Goal: Book appointment/travel/reservation

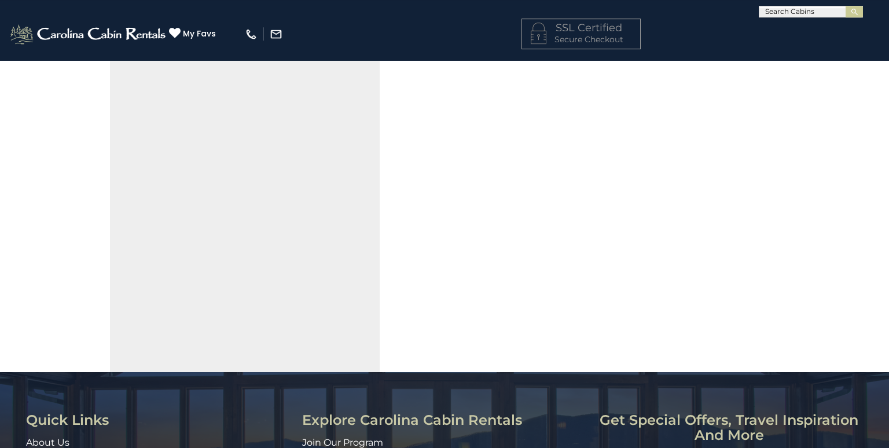
scroll to position [122, 0]
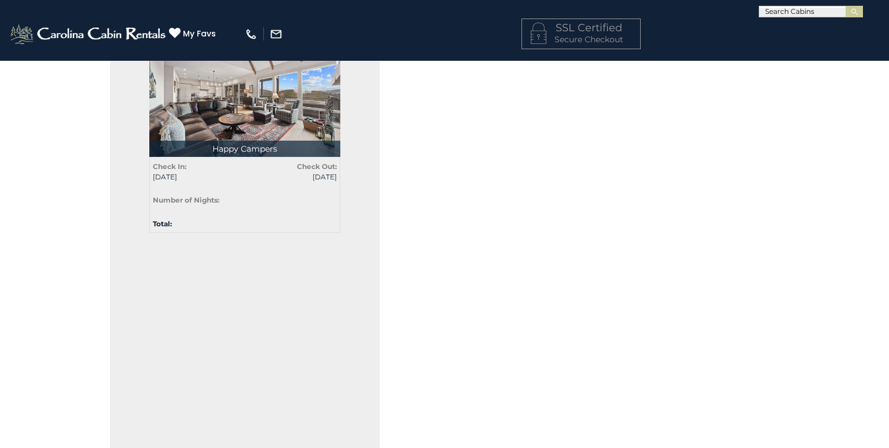
click at [228, 145] on p "Happy Campers" at bounding box center [244, 149] width 191 height 16
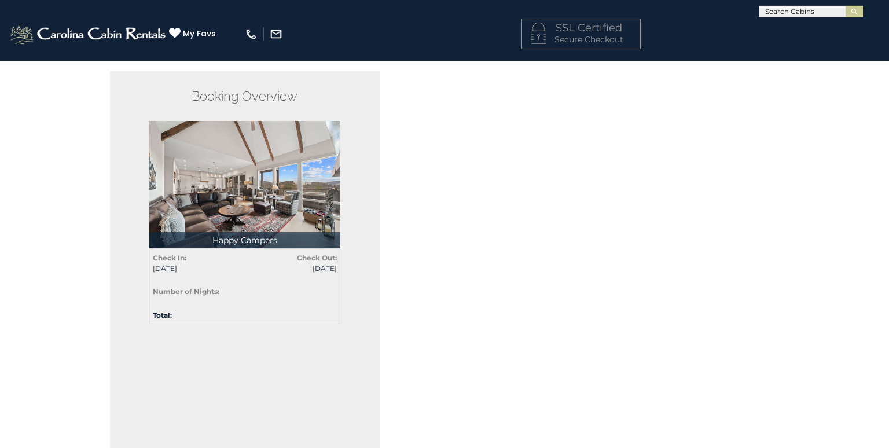
scroll to position [0, 0]
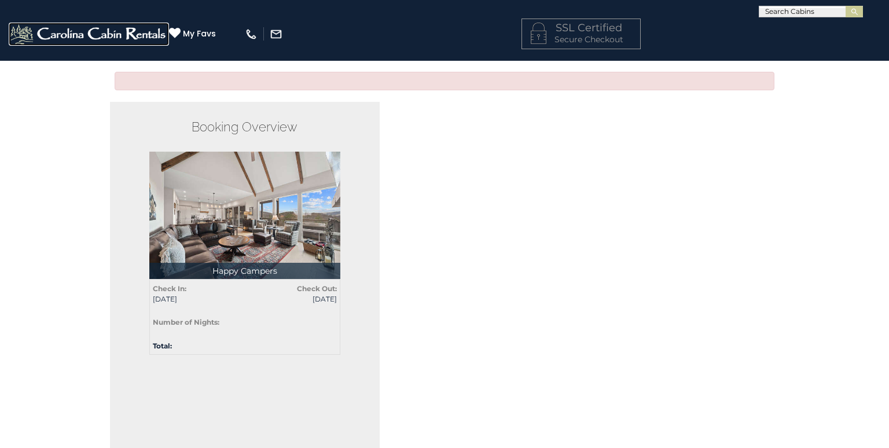
click at [152, 23] on img at bounding box center [89, 34] width 160 height 23
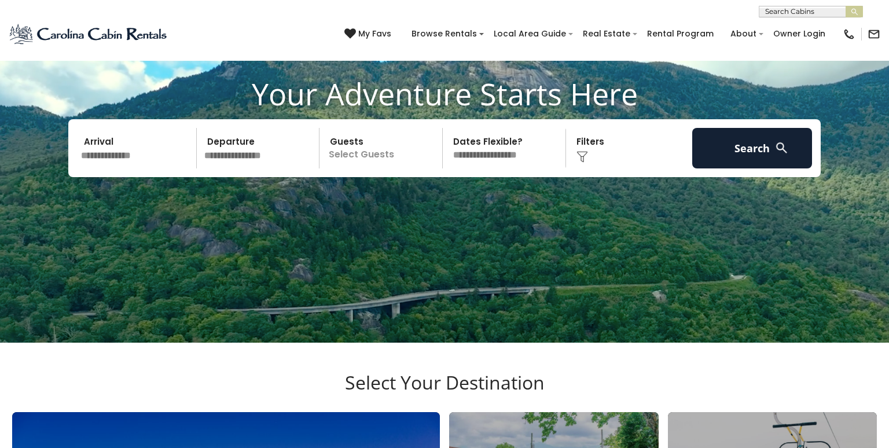
scroll to position [102, 0]
click at [143, 149] on input "text" at bounding box center [137, 148] width 120 height 41
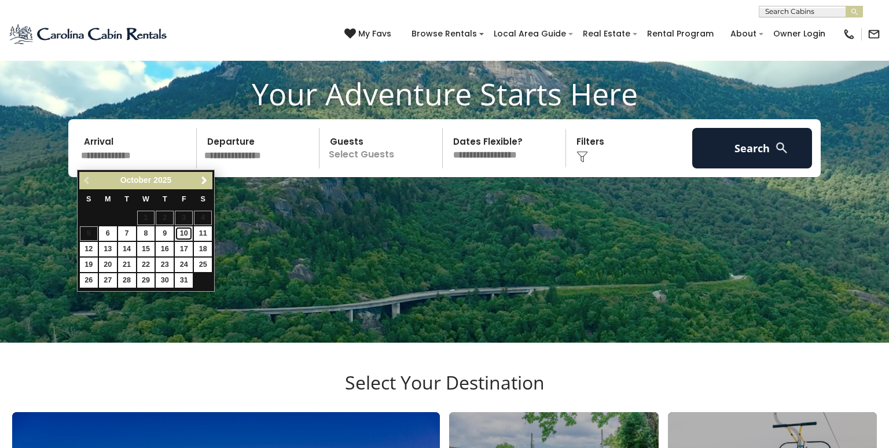
click at [179, 233] on link "10" at bounding box center [184, 233] width 18 height 14
type input "********"
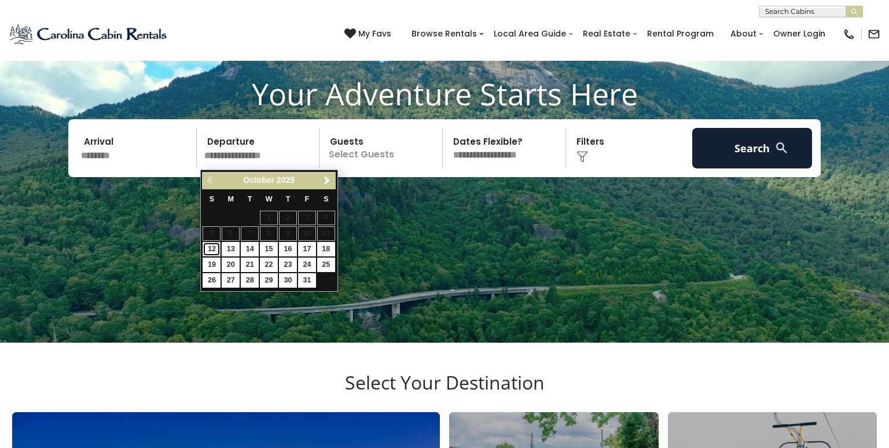
click at [213, 251] on link "12" at bounding box center [212, 249] width 18 height 14
type input "********"
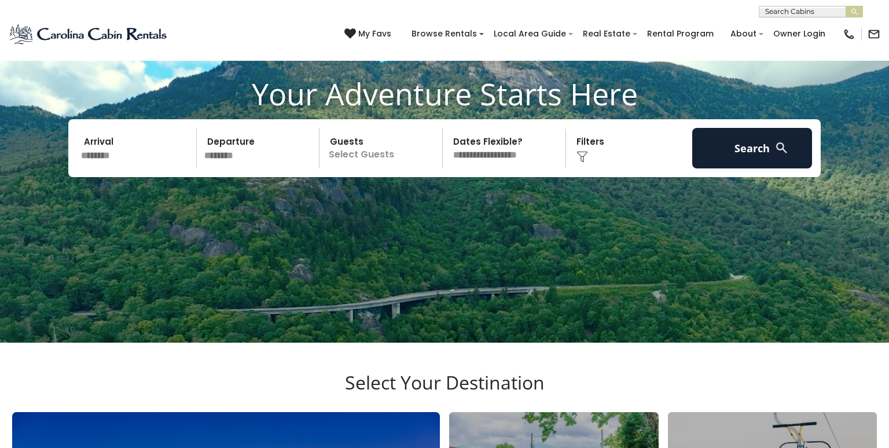
click at [345, 156] on p "Select Guests" at bounding box center [382, 148] width 119 height 41
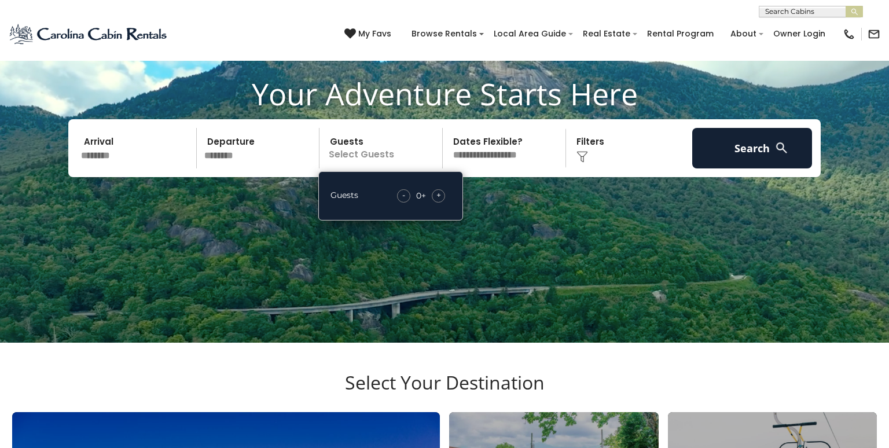
click at [437, 196] on span "+" at bounding box center [439, 195] width 5 height 12
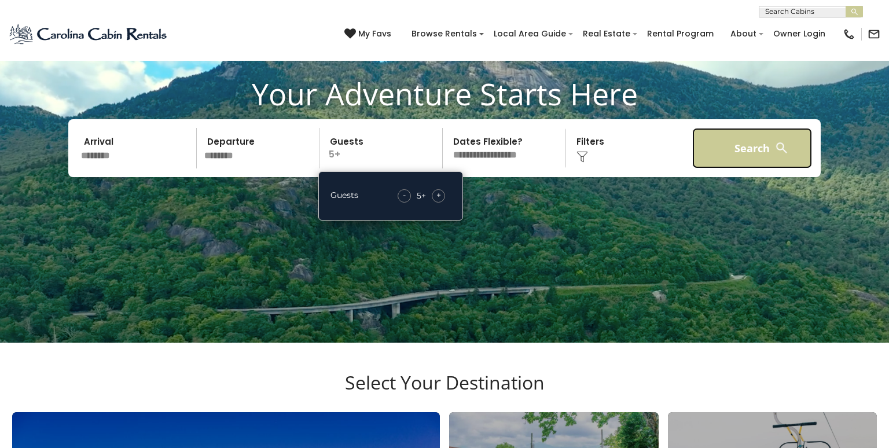
click at [738, 141] on button "Search" at bounding box center [752, 148] width 120 height 41
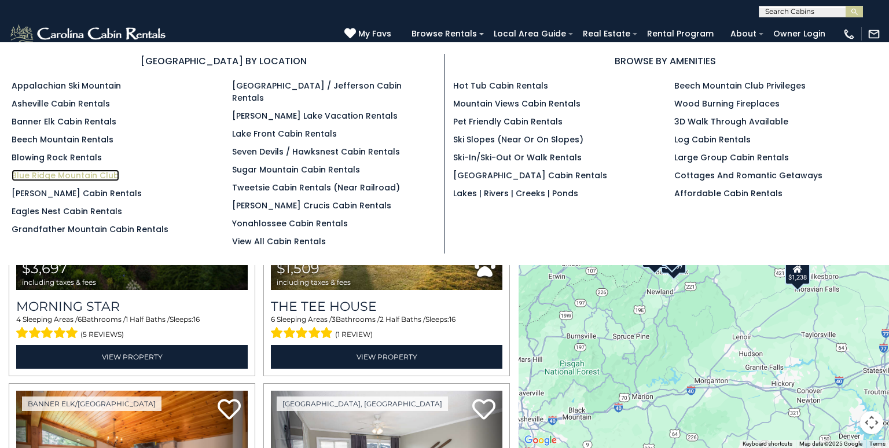
click at [79, 174] on link "Blue Ridge Mountain Club" at bounding box center [66, 176] width 108 height 12
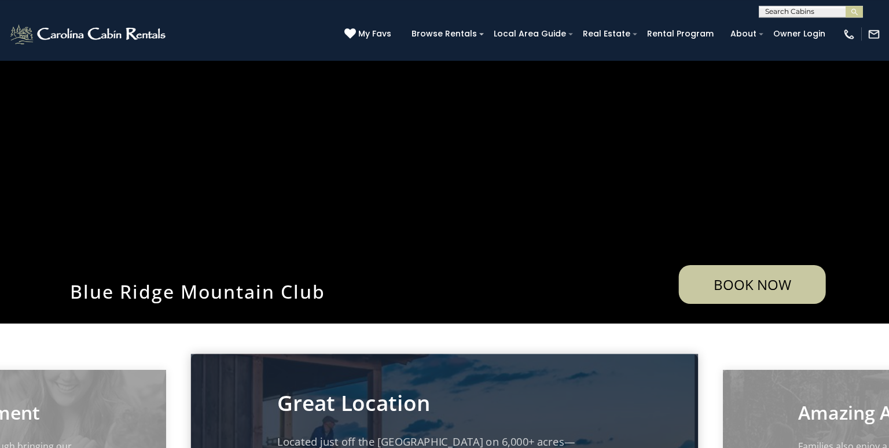
scroll to position [218, 0]
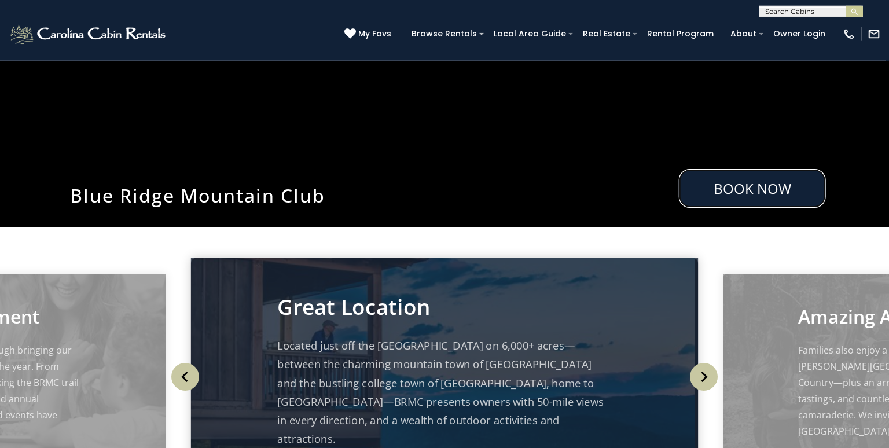
click at [743, 183] on link "Book Now" at bounding box center [752, 188] width 147 height 39
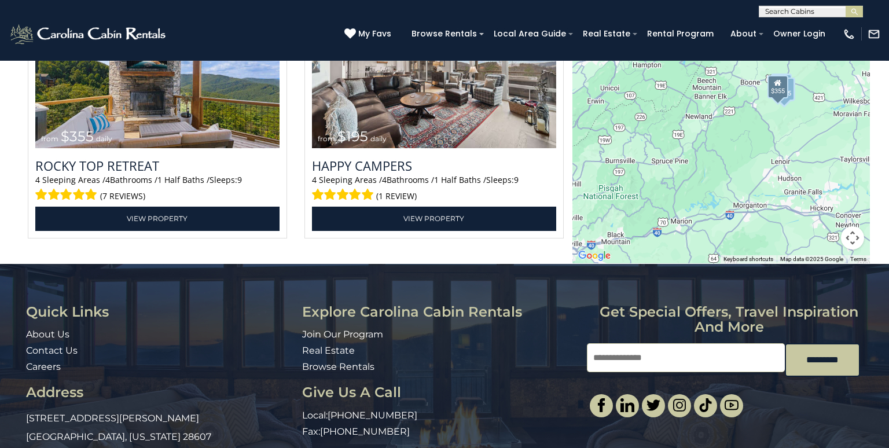
scroll to position [2783, 0]
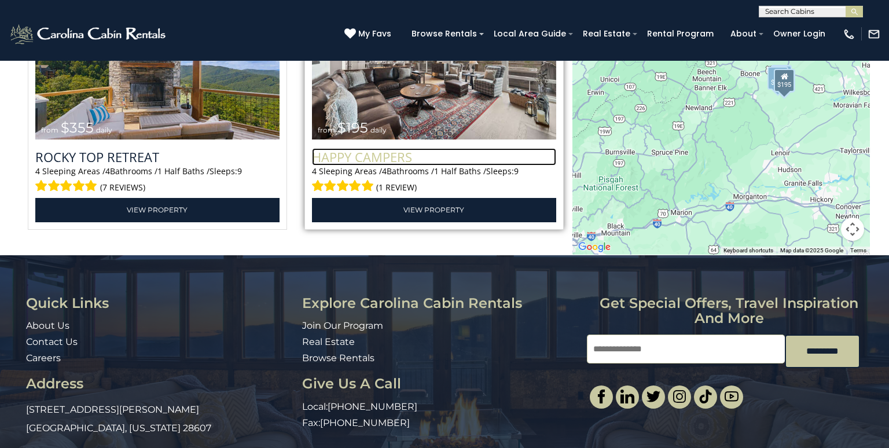
click at [390, 163] on h3 "Happy Campers" at bounding box center [434, 156] width 244 height 17
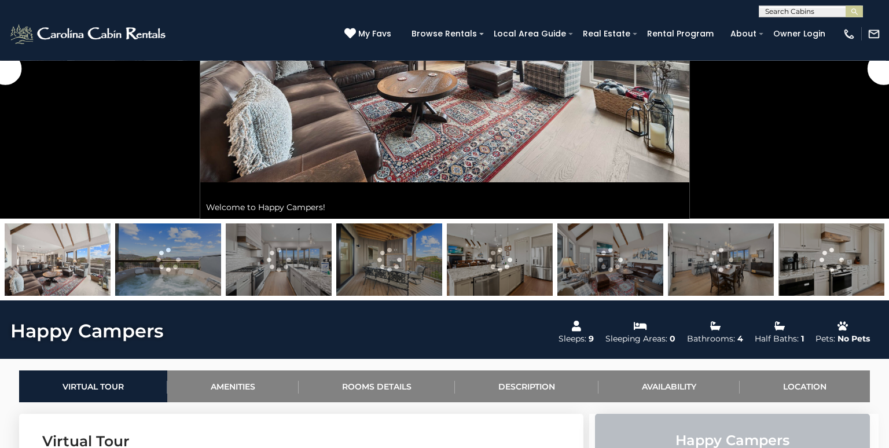
scroll to position [366, 0]
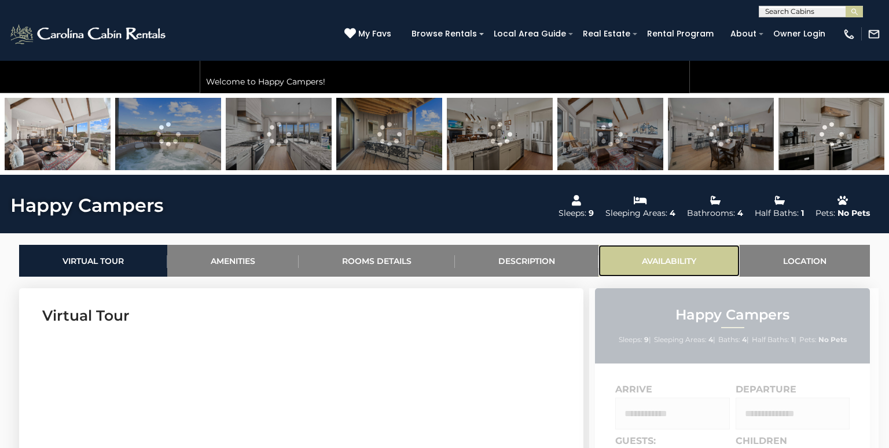
click at [679, 269] on link "Availability" at bounding box center [669, 261] width 141 height 32
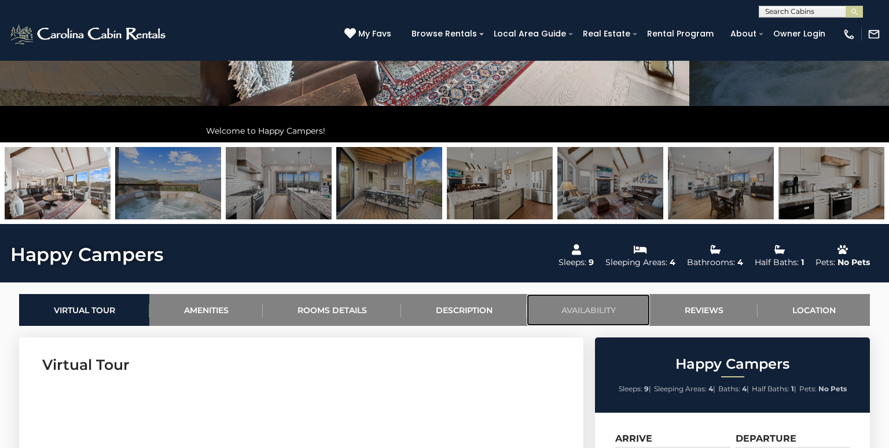
scroll to position [229, 0]
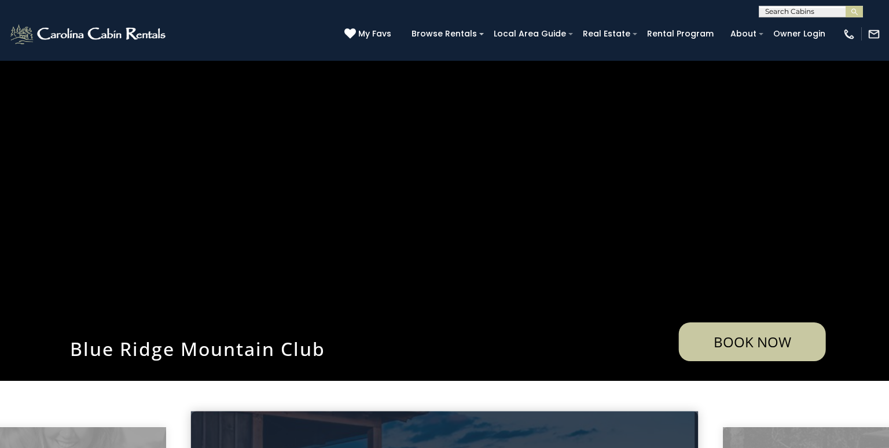
scroll to position [122, 0]
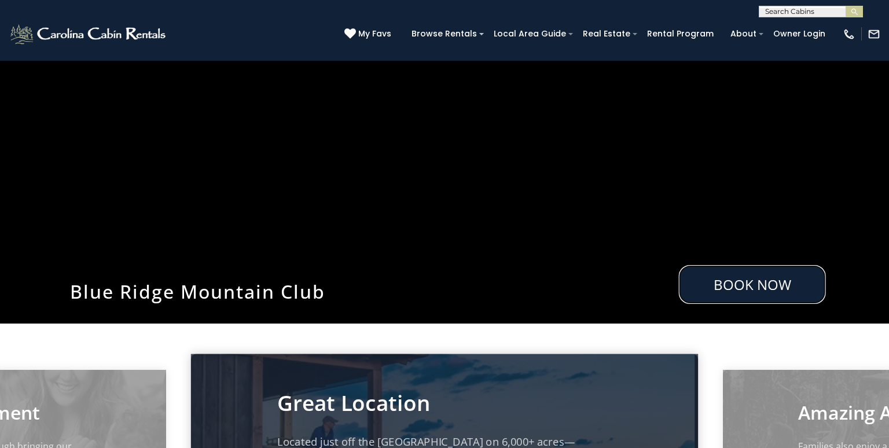
click at [748, 288] on link "Book Now" at bounding box center [752, 284] width 147 height 39
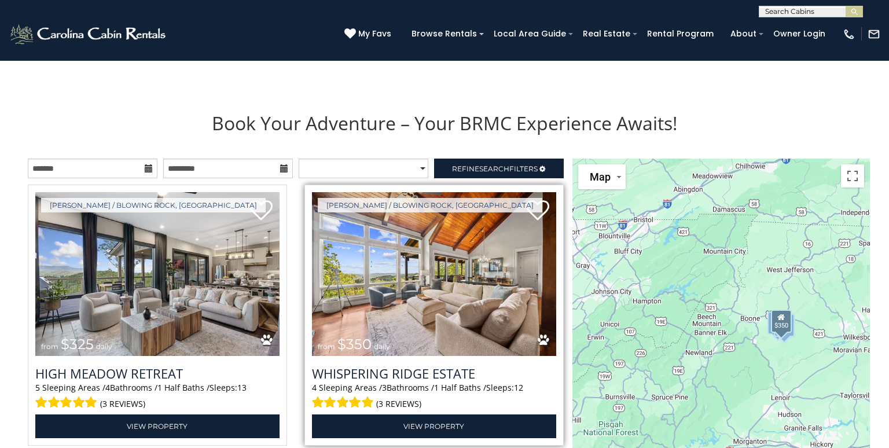
scroll to position [1193, 0]
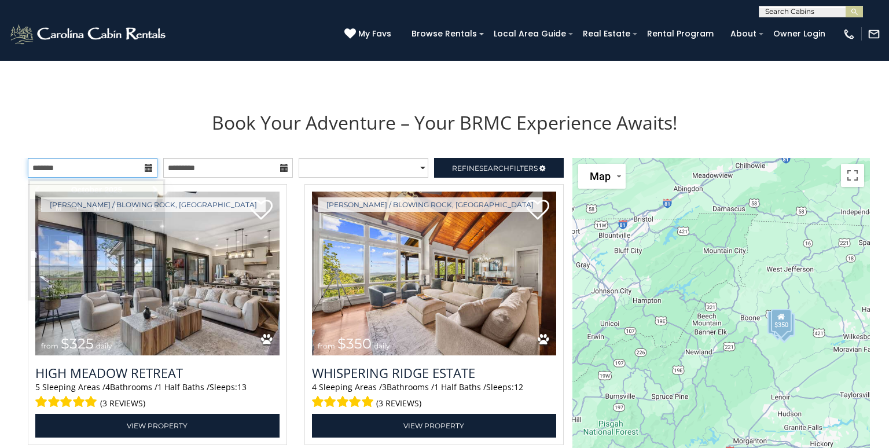
click at [106, 166] on input "text" at bounding box center [93, 168] width 130 height 20
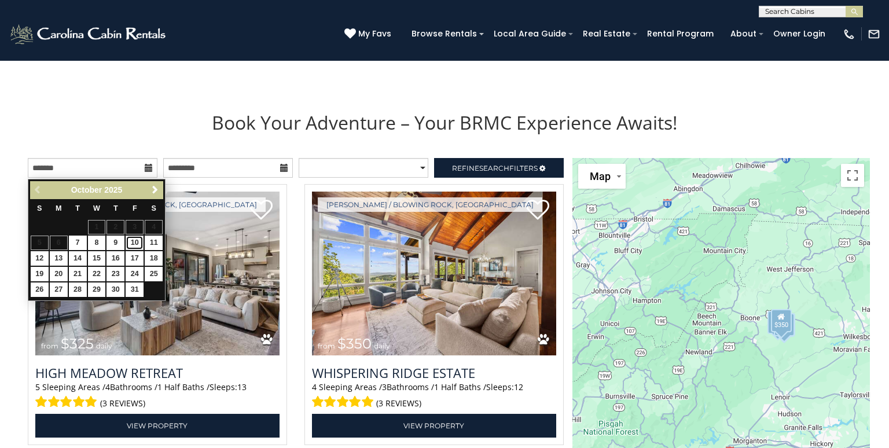
click at [138, 243] on link "10" at bounding box center [135, 243] width 18 height 14
type input "**********"
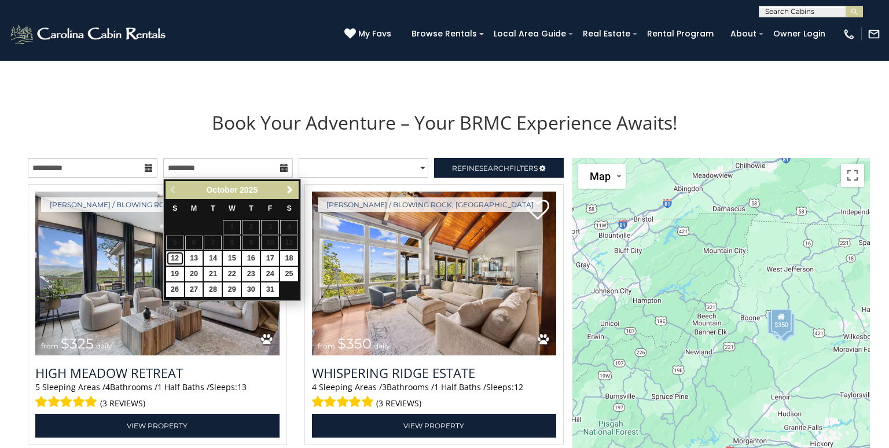
click at [181, 258] on link "12" at bounding box center [175, 258] width 18 height 14
type input "**********"
